Goal: Task Accomplishment & Management: Use online tool/utility

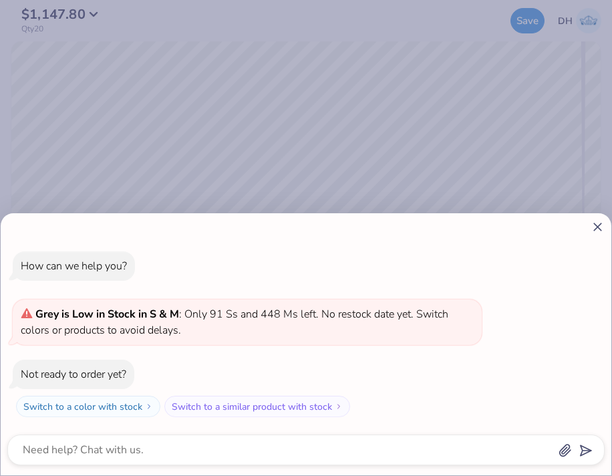
click at [599, 223] on icon at bounding box center [598, 227] width 14 height 14
type textarea "x"
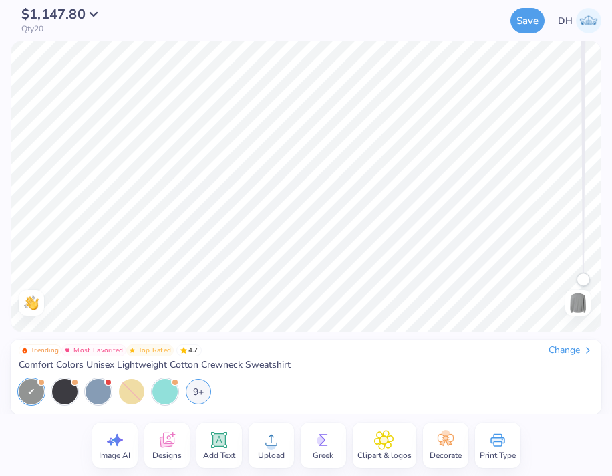
click at [573, 349] on div "Change" at bounding box center [571, 350] width 45 height 12
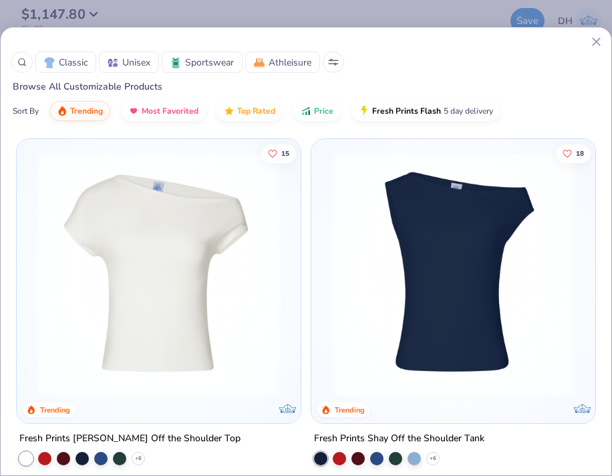
click at [23, 61] on icon at bounding box center [21, 61] width 9 height 9
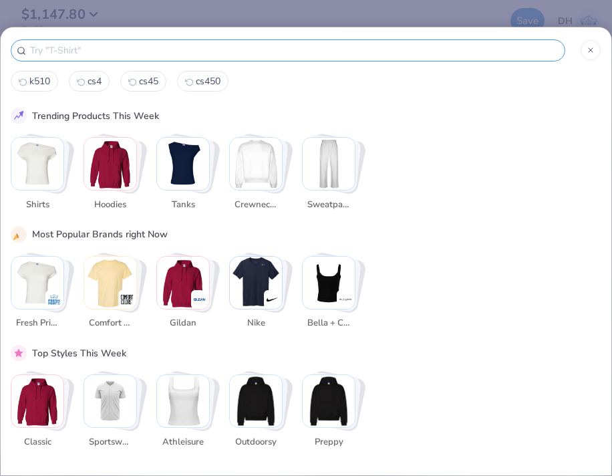
click at [265, 168] on img "Stack Card Button Crewnecks" at bounding box center [256, 164] width 52 height 52
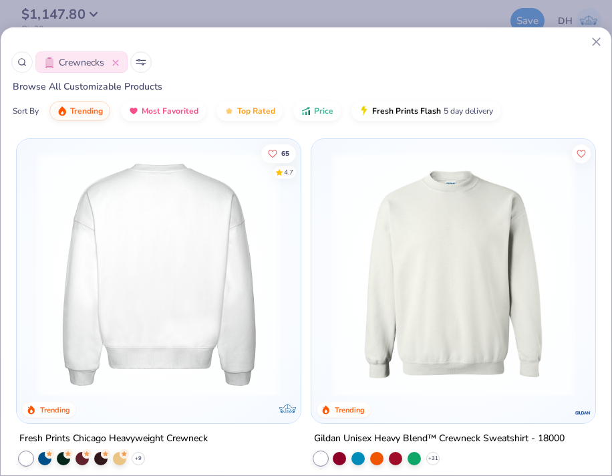
click at [221, 247] on img at bounding box center [158, 274] width 257 height 244
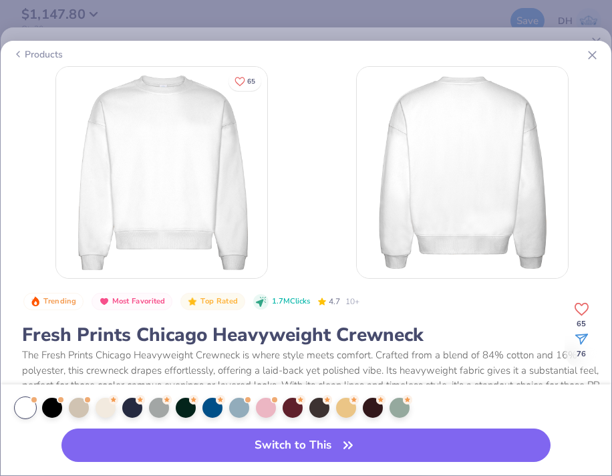
click at [45, 47] on div "Products" at bounding box center [38, 54] width 50 height 14
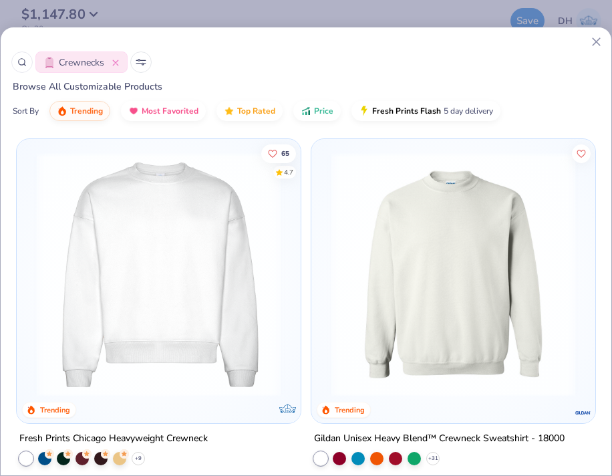
scroll to position [101, 0]
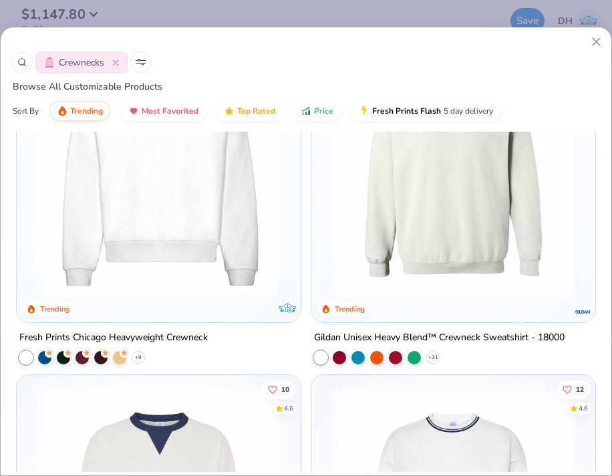
click at [422, 231] on img at bounding box center [453, 173] width 257 height 244
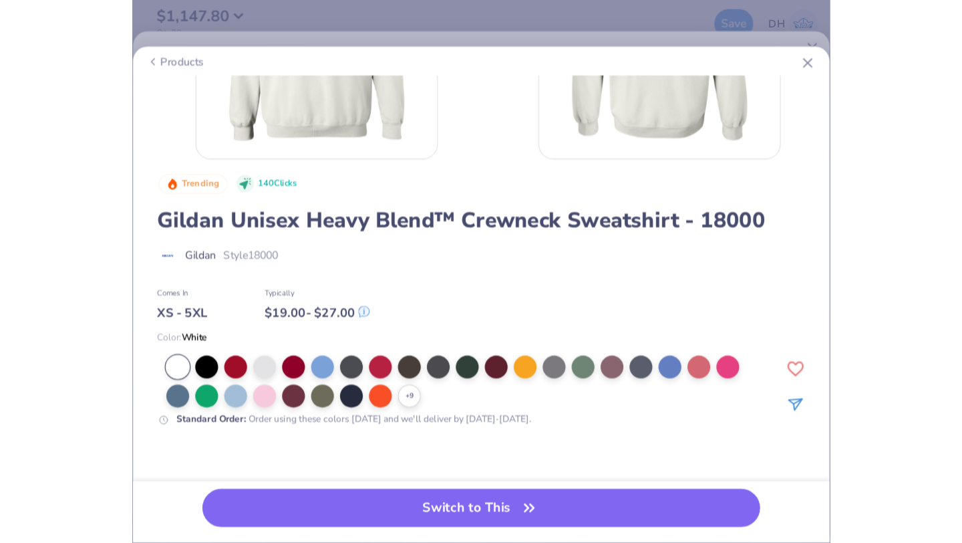
scroll to position [141, 0]
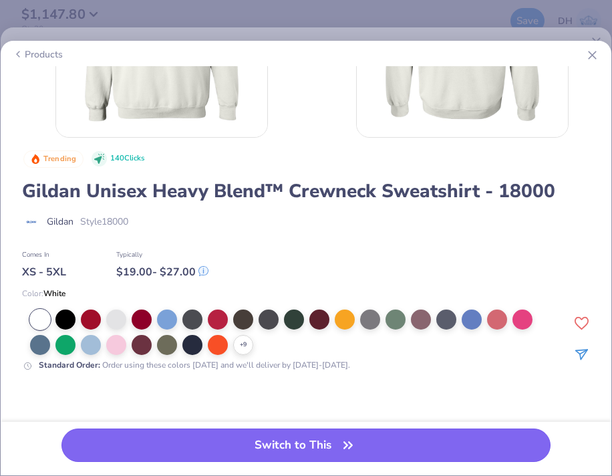
click at [414, 443] on button "Switch to This" at bounding box center [305, 444] width 489 height 33
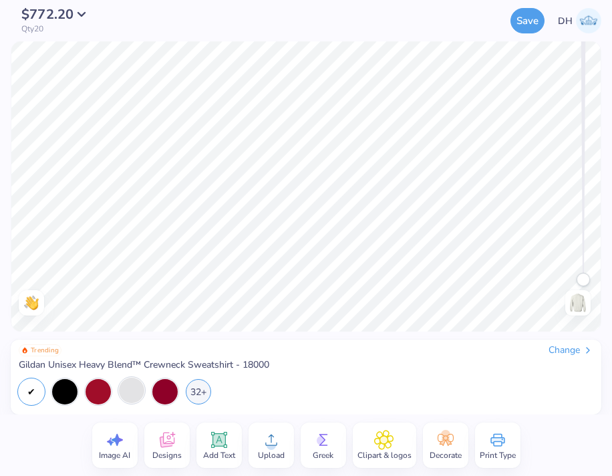
click at [126, 390] on div at bounding box center [131, 390] width 25 height 25
click at [201, 390] on div "32+" at bounding box center [198, 390] width 25 height 25
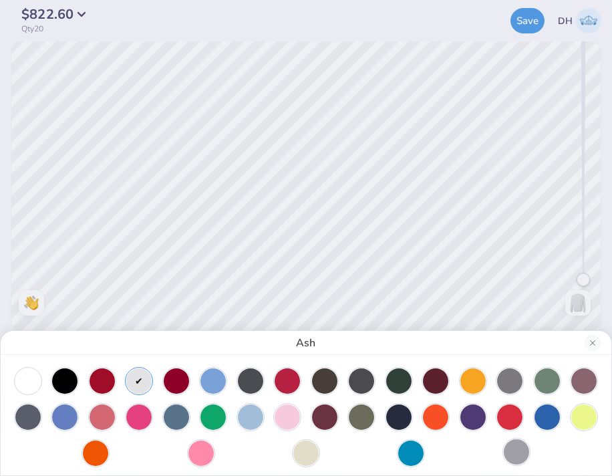
click at [518, 456] on div at bounding box center [516, 451] width 25 height 25
click at [592, 341] on button "Close" at bounding box center [593, 343] width 16 height 16
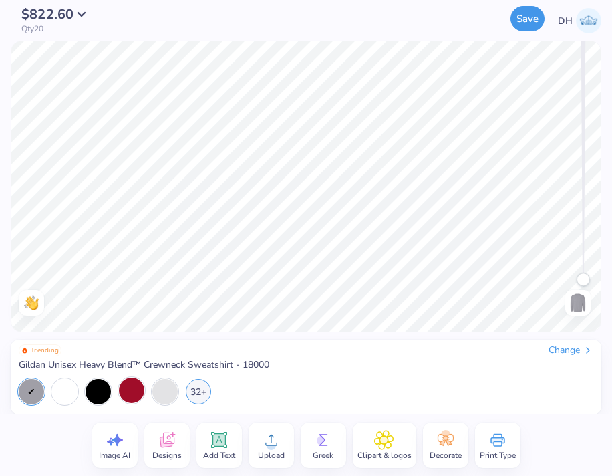
click at [531, 22] on button "Save" at bounding box center [528, 18] width 34 height 25
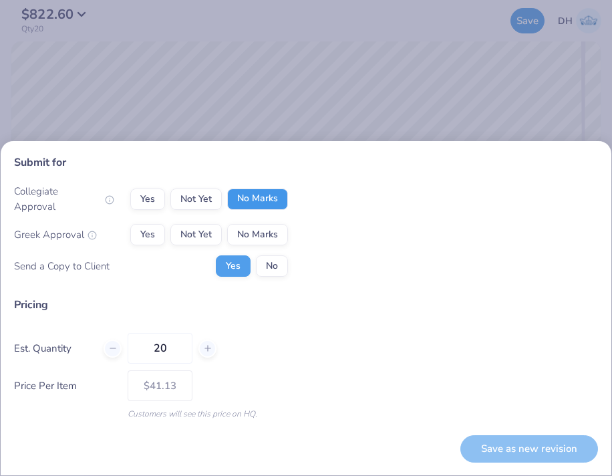
click at [250, 204] on button "No Marks" at bounding box center [257, 198] width 61 height 21
click at [183, 233] on button "Not Yet" at bounding box center [195, 234] width 51 height 21
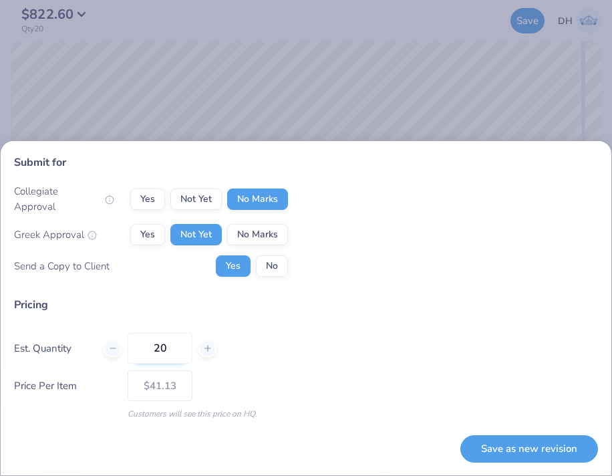
click at [173, 351] on input "20" at bounding box center [160, 348] width 65 height 31
type input "24"
type input "$31.24"
type input "24"
click at [517, 457] on button "Save as new revision" at bounding box center [529, 448] width 138 height 27
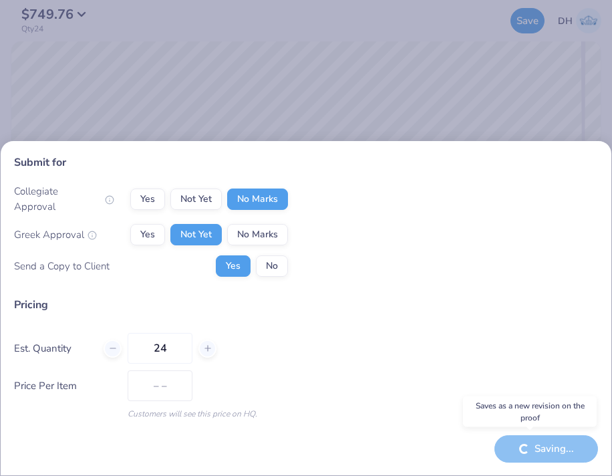
type input "$31.24"
